Goal: Information Seeking & Learning: Check status

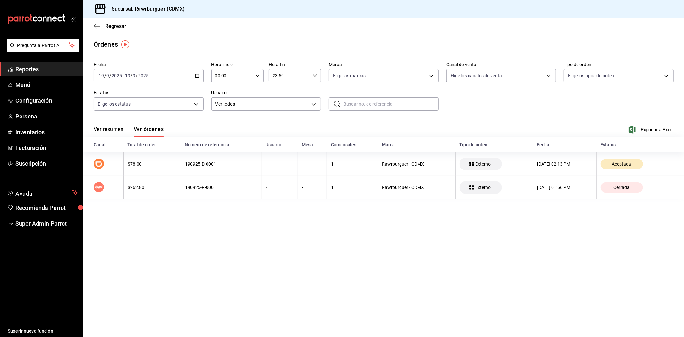
click at [159, 263] on main "Regresar Órdenes Fecha [DATE] [DATE] - [DATE] [DATE] Hora inicio 00:00 Hora ini…" at bounding box center [383, 177] width 600 height 319
click at [50, 74] on link "Reportes" at bounding box center [41, 69] width 83 height 14
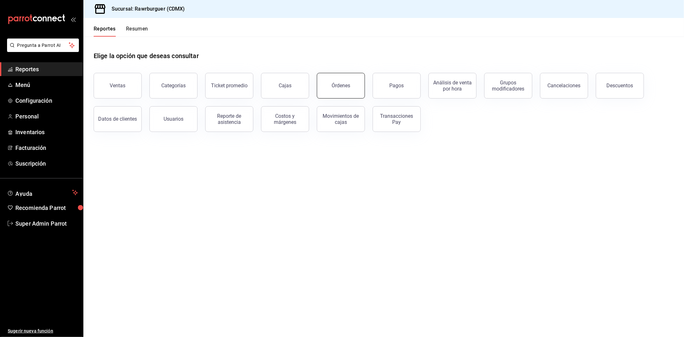
click at [333, 87] on div "Órdenes" at bounding box center [340, 85] width 19 height 6
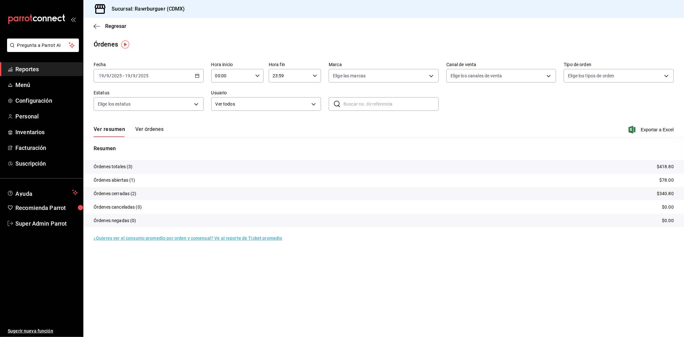
click at [157, 127] on button "Ver órdenes" at bounding box center [149, 131] width 28 height 11
